Goal: Go to known website: Go to known website

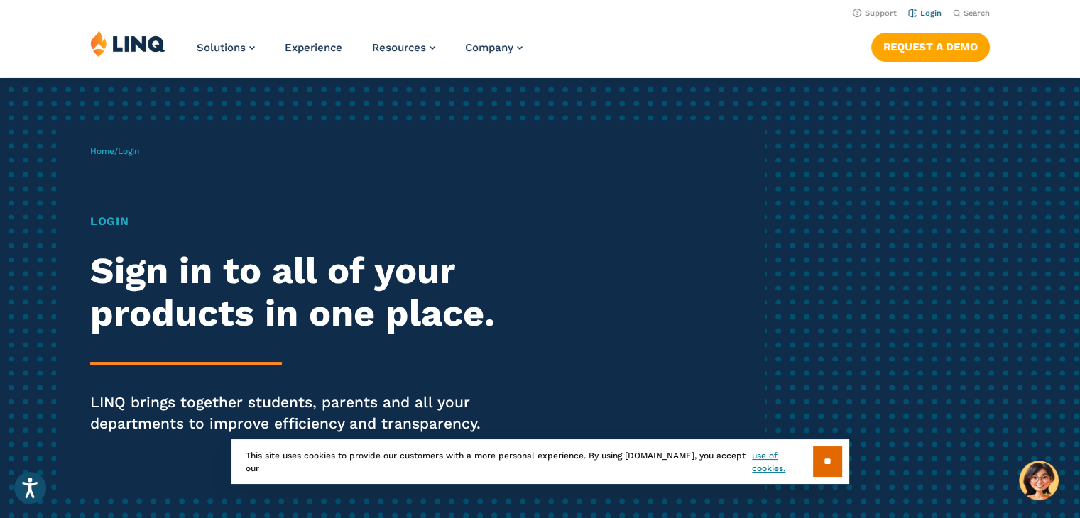
click at [924, 13] on link "Login" at bounding box center [924, 13] width 33 height 9
click at [911, 8] on li "Login" at bounding box center [924, 12] width 33 height 16
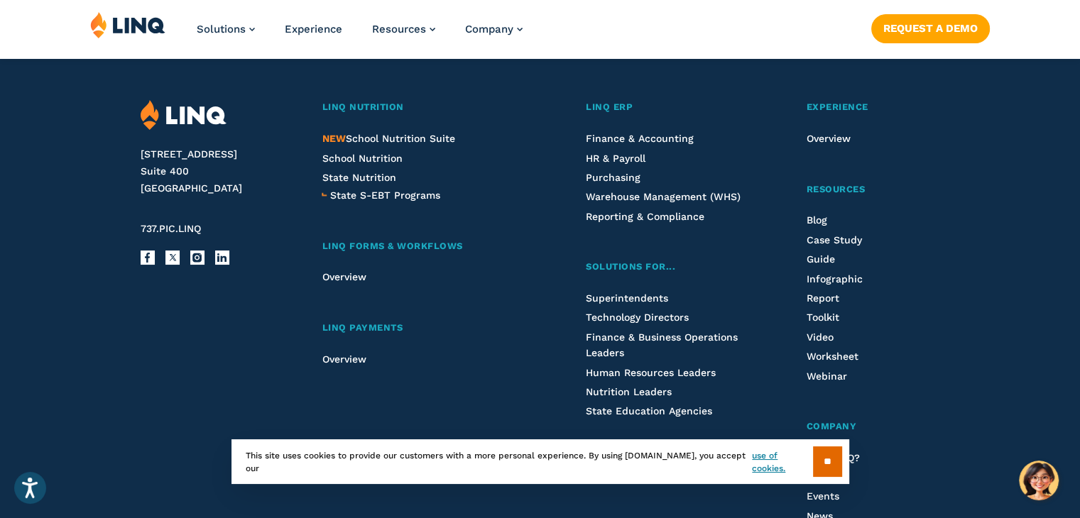
scroll to position [1523, 0]
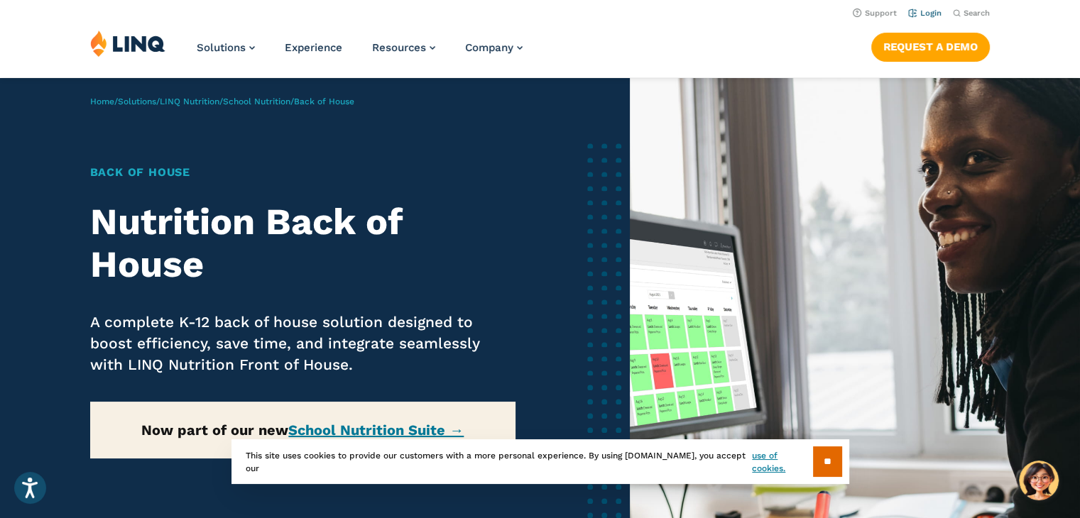
click at [929, 13] on link "Login" at bounding box center [924, 13] width 33 height 9
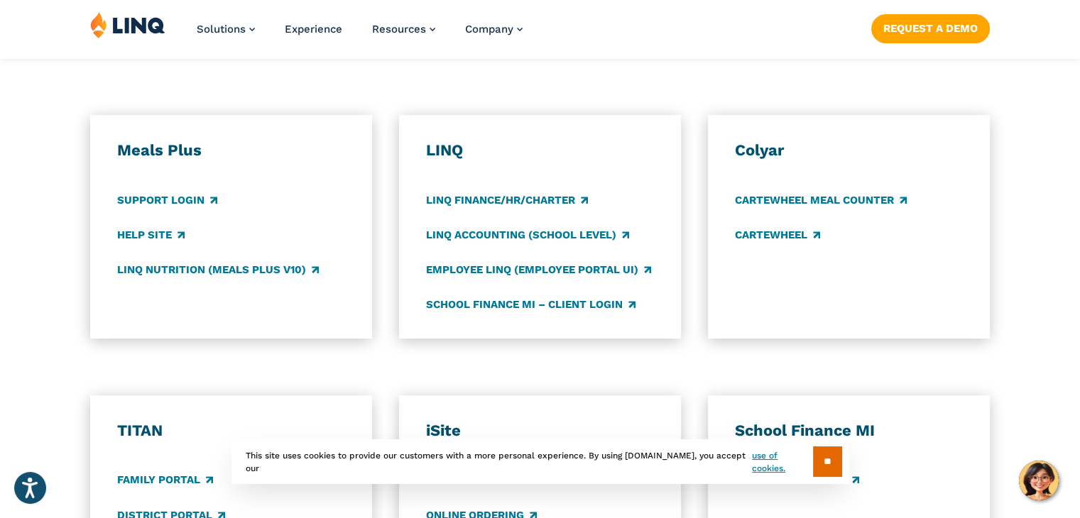
scroll to position [961, 0]
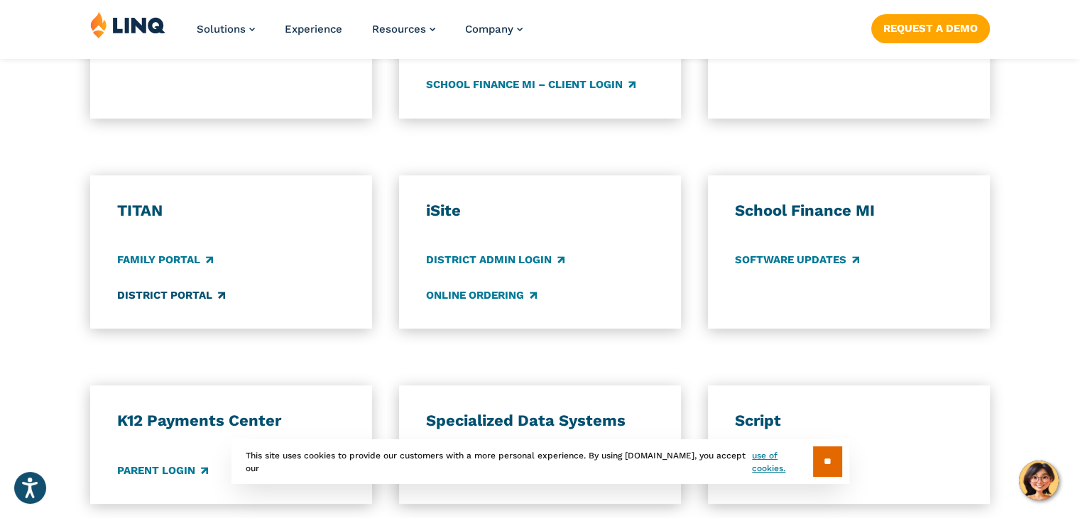
click at [153, 293] on link "District Portal" at bounding box center [171, 295] width 108 height 16
